Goal: Transaction & Acquisition: Book appointment/travel/reservation

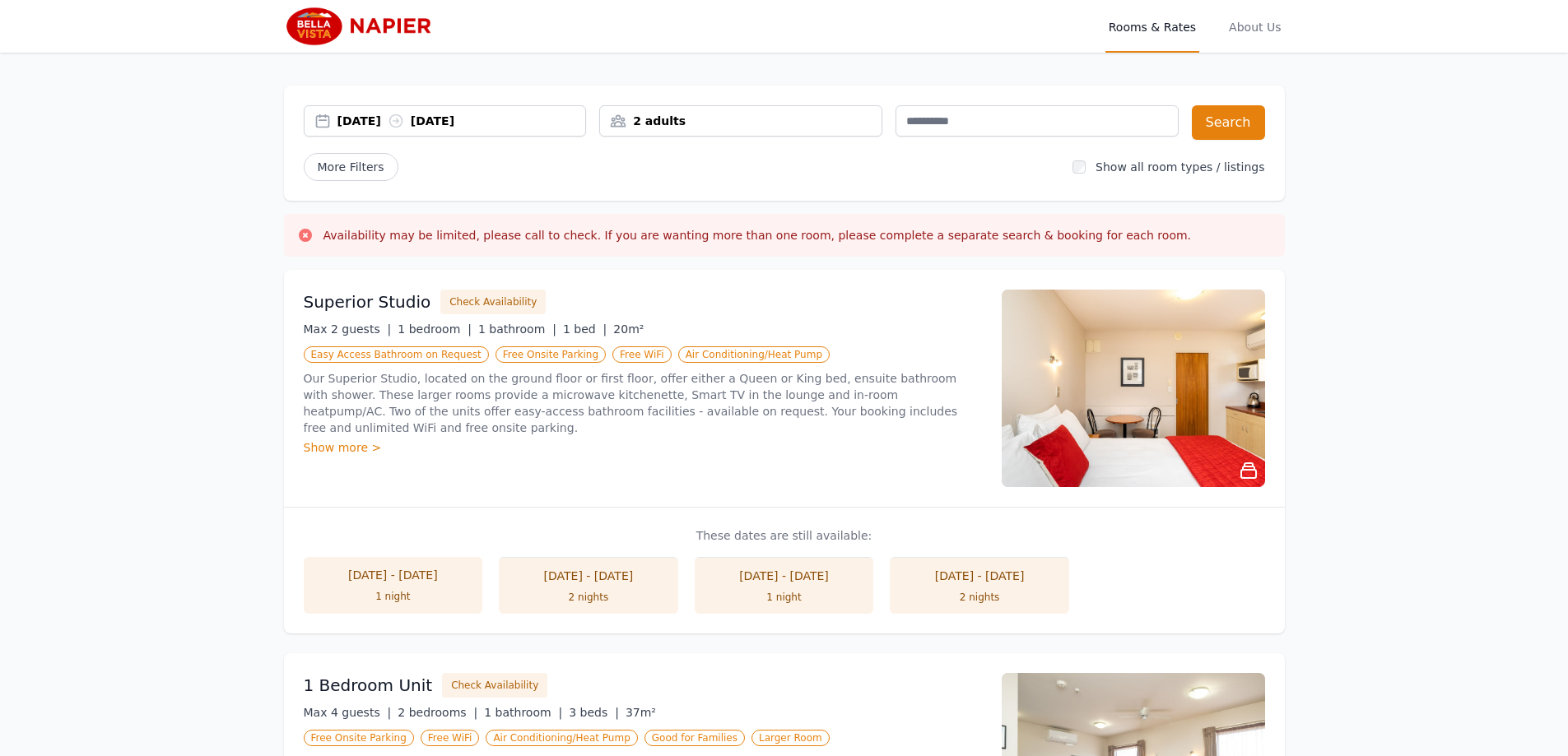
click at [387, 131] on div "[DATE] [DATE]" at bounding box center [446, 120] width 283 height 32
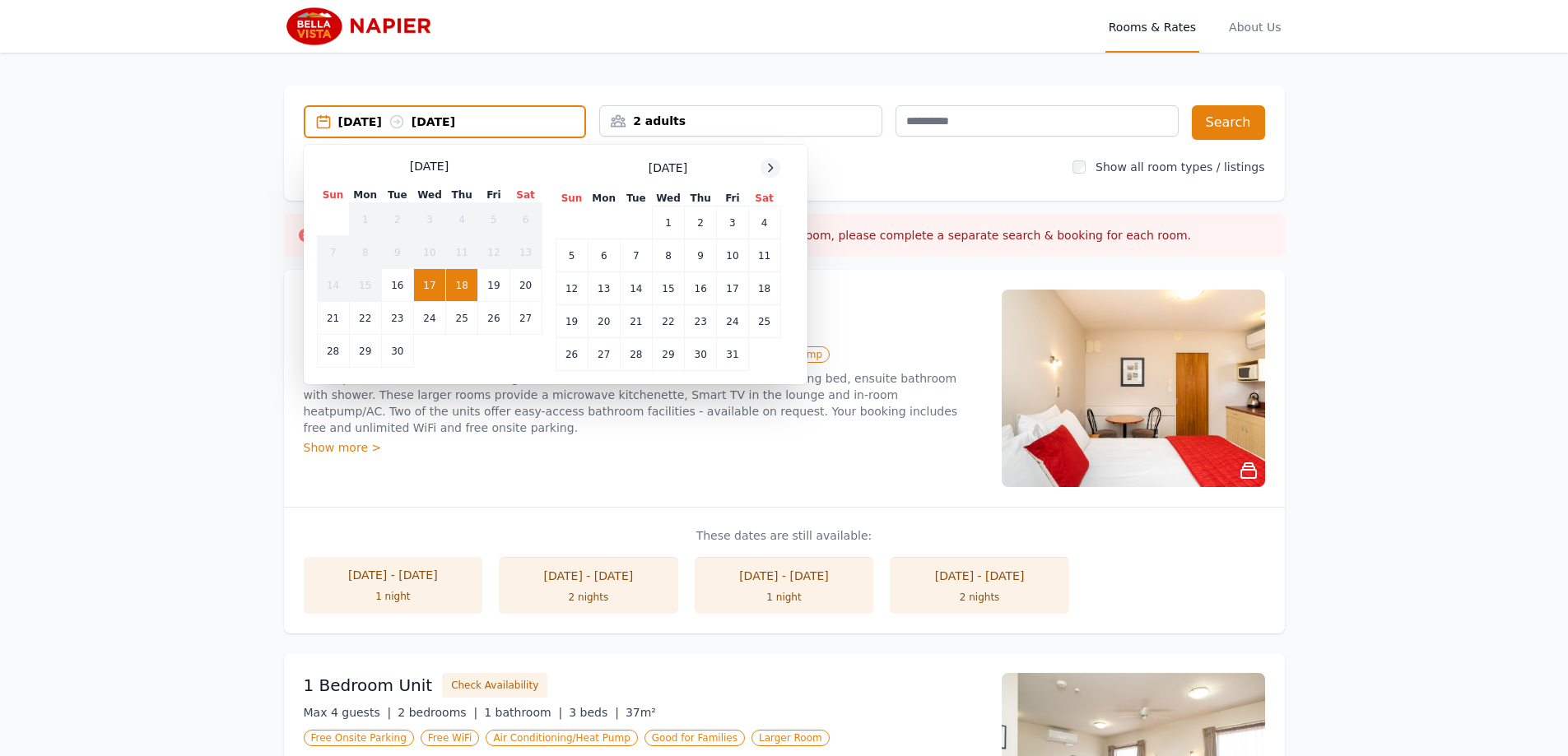
click at [765, 173] on span at bounding box center [770, 167] width 20 height 20
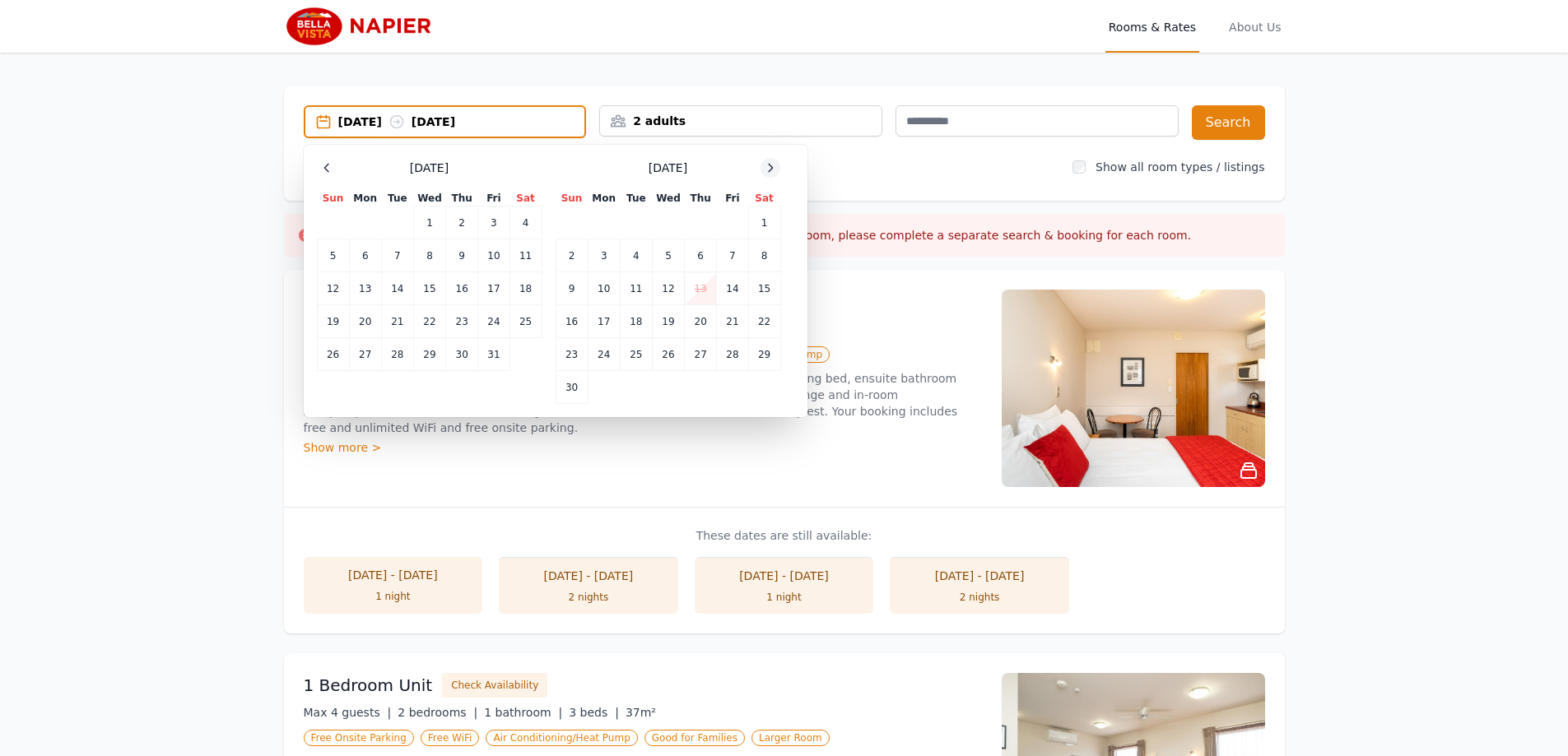
click at [765, 173] on icon at bounding box center [770, 167] width 13 height 13
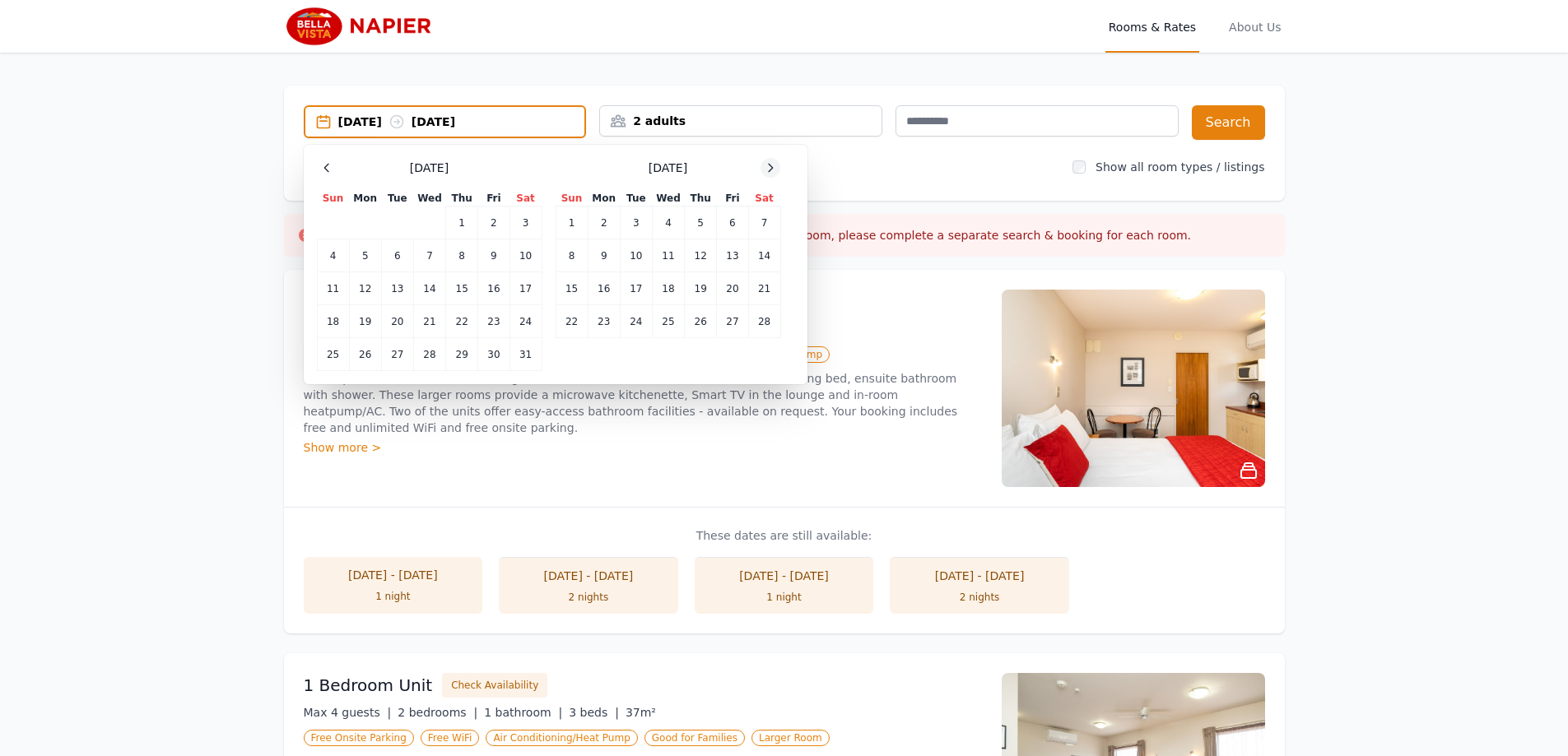
click at [769, 166] on icon at bounding box center [770, 167] width 13 height 13
click at [693, 253] on td "12" at bounding box center [701, 256] width 32 height 33
click at [756, 265] on td "14" at bounding box center [765, 256] width 32 height 33
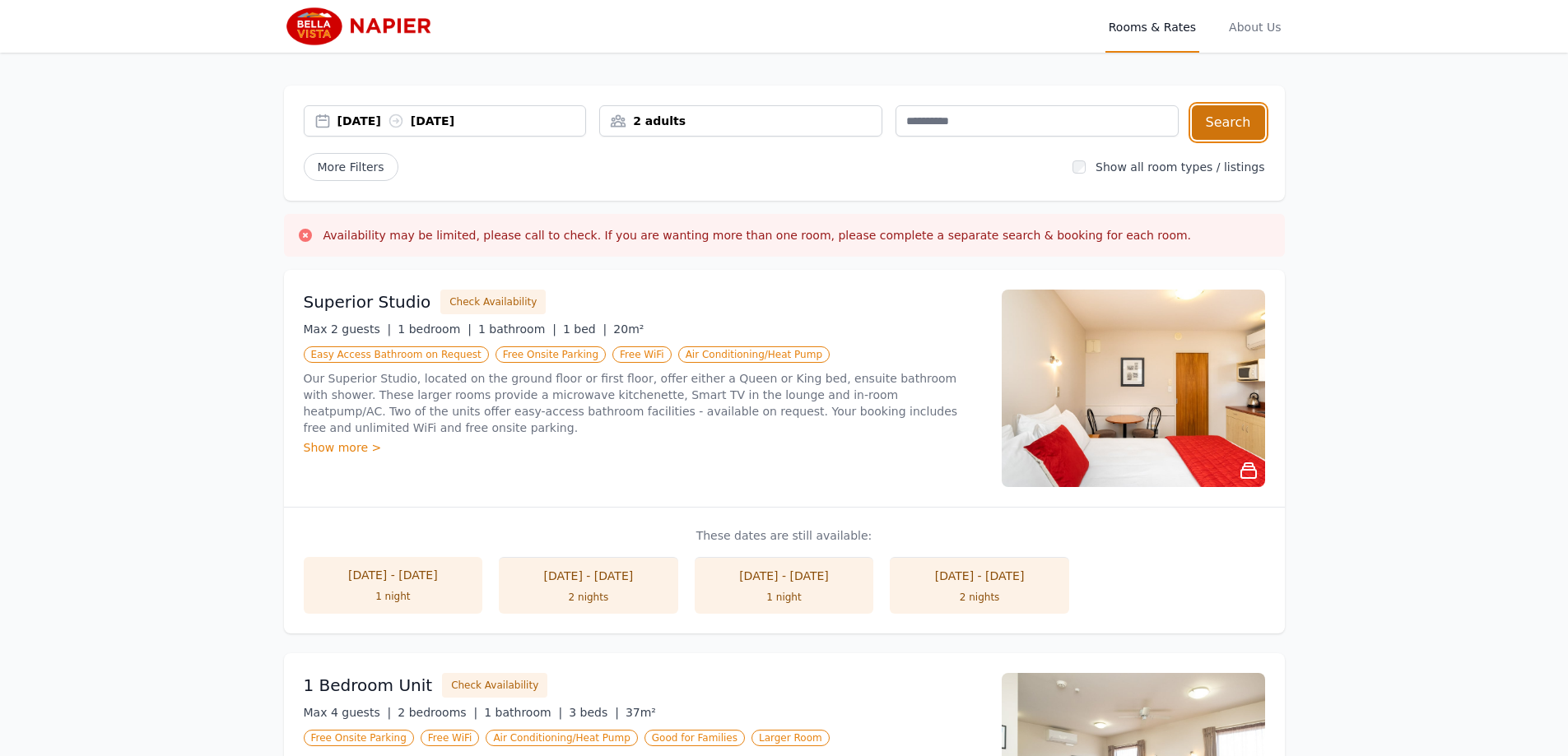
click at [1239, 113] on button "Search" at bounding box center [1228, 122] width 73 height 35
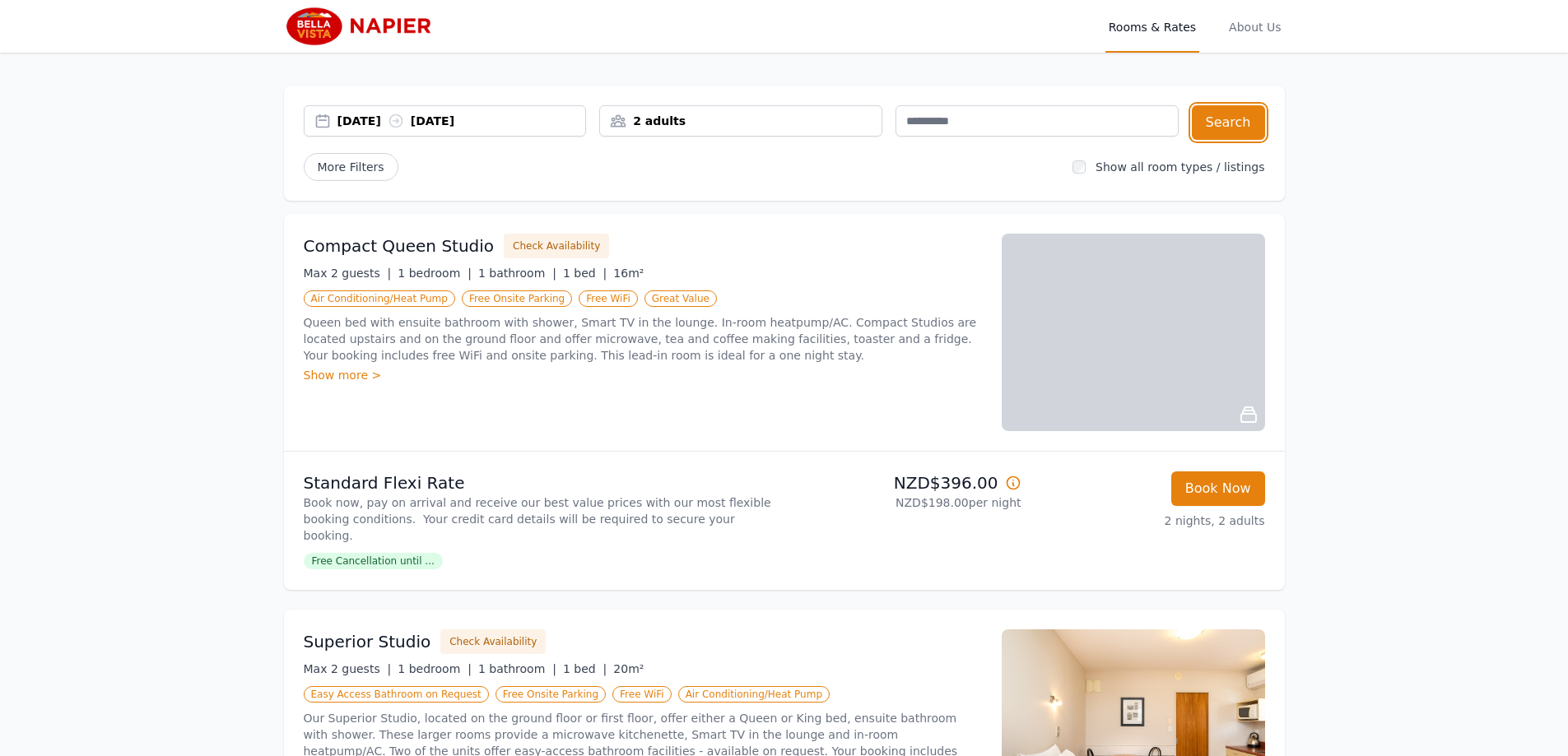
scroll to position [165, 0]
